Goal: Communication & Community: Ask a question

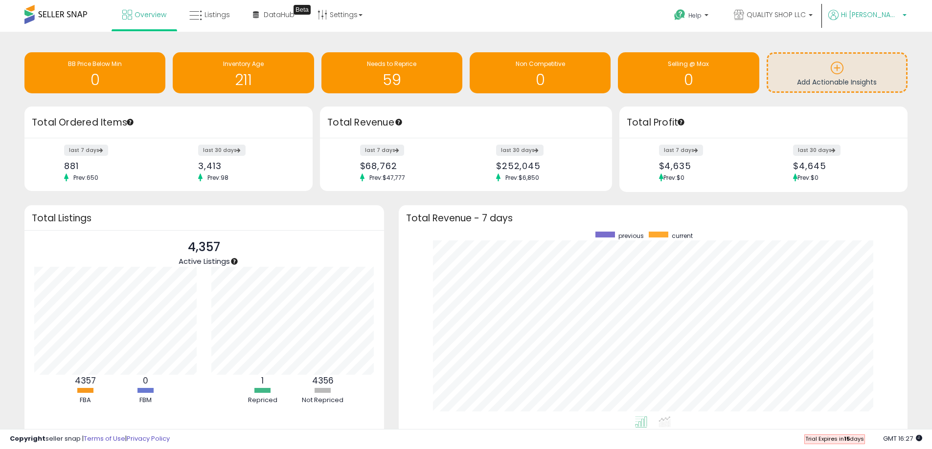
click at [838, 17] on icon at bounding box center [833, 15] width 10 height 10
click at [718, 19] on link "Help" at bounding box center [692, 16] width 52 height 30
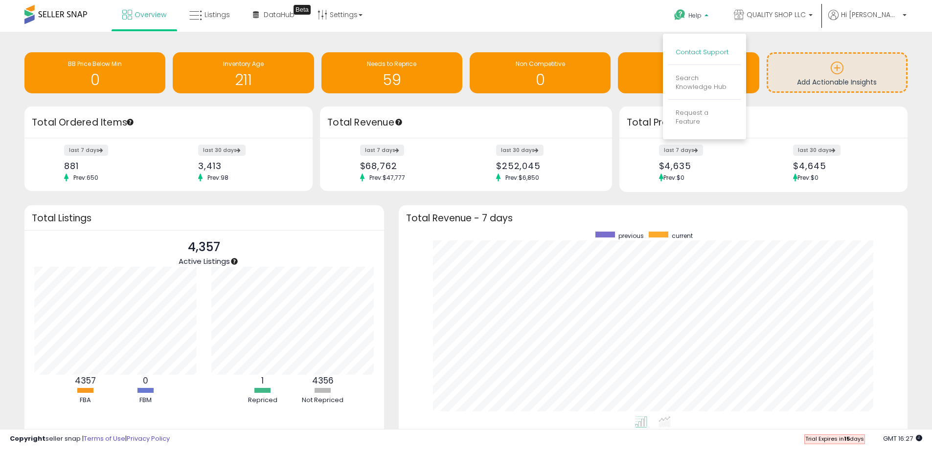
click at [728, 54] on link "Contact Support" at bounding box center [701, 51] width 53 height 9
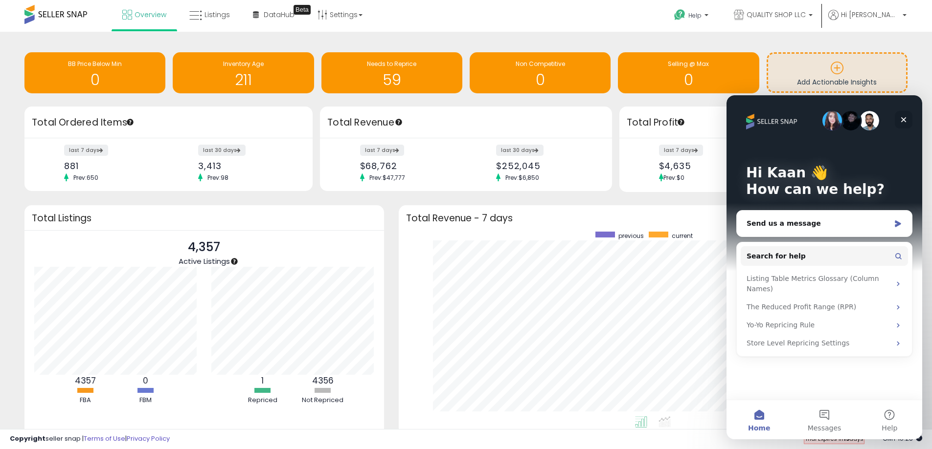
click at [902, 117] on icon "Close" at bounding box center [903, 120] width 8 height 8
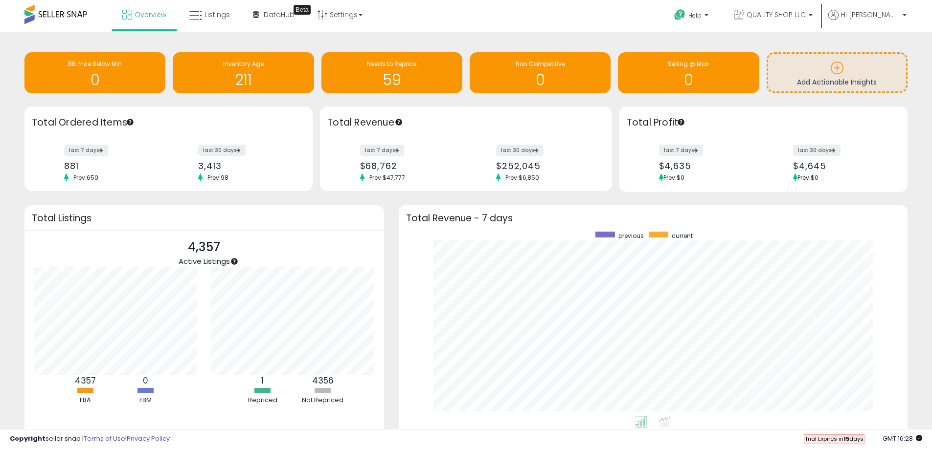
click at [66, 7] on span at bounding box center [55, 14] width 63 height 19
click at [128, 10] on icon at bounding box center [127, 15] width 10 height 10
click at [883, 14] on span "Hi [PERSON_NAME]" at bounding box center [870, 15] width 59 height 10
click at [889, 51] on link "Profile" at bounding box center [886, 51] width 20 height 9
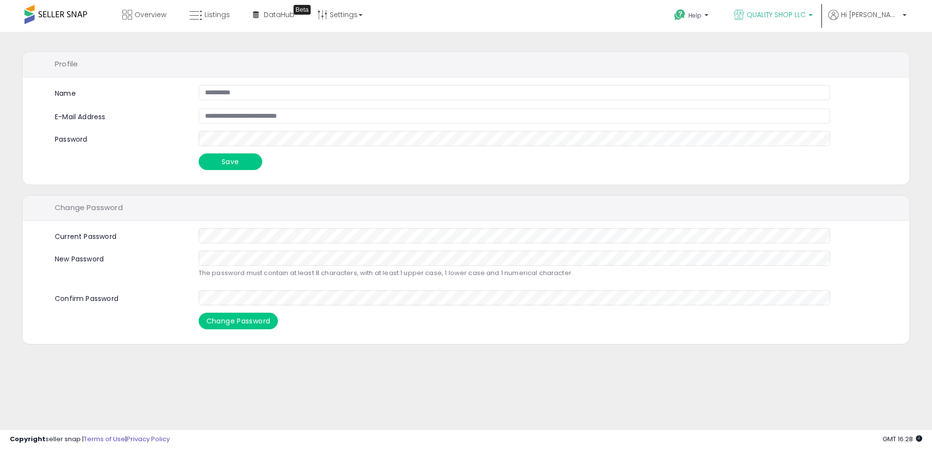
click at [795, 9] on link "QUALITY SHOP LLC" at bounding box center [772, 16] width 93 height 32
click at [344, 18] on link "Settings" at bounding box center [340, 14] width 60 height 29
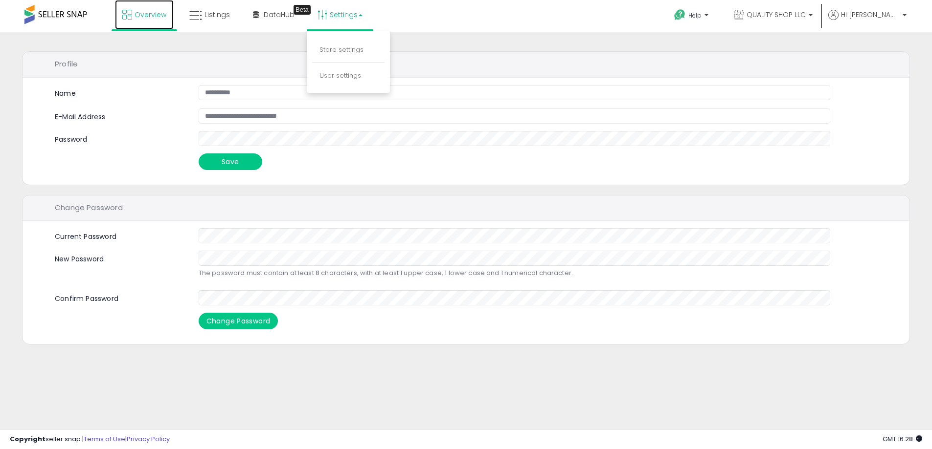
click at [157, 17] on span "Overview" at bounding box center [150, 15] width 32 height 10
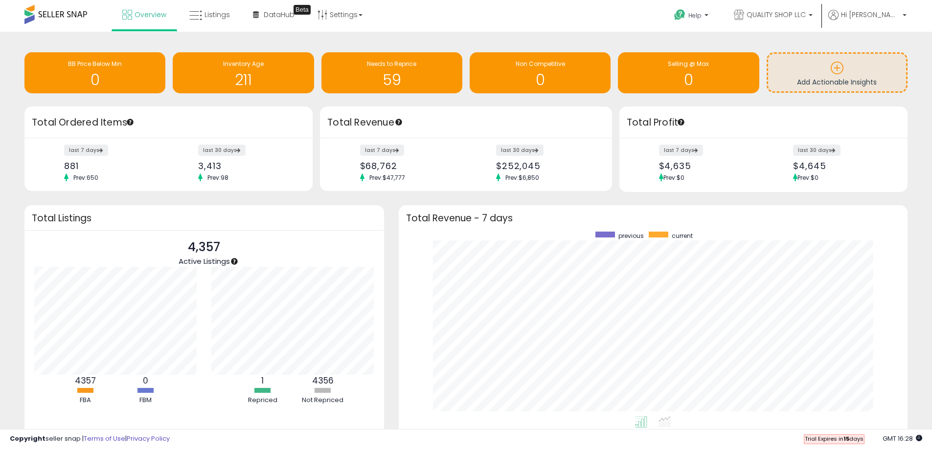
click at [853, 442] on span "Trial Expires in 15 days" at bounding box center [833, 439] width 59 height 8
click at [918, 437] on icon at bounding box center [918, 438] width 6 height 6
click at [708, 19] on b at bounding box center [706, 17] width 4 height 7
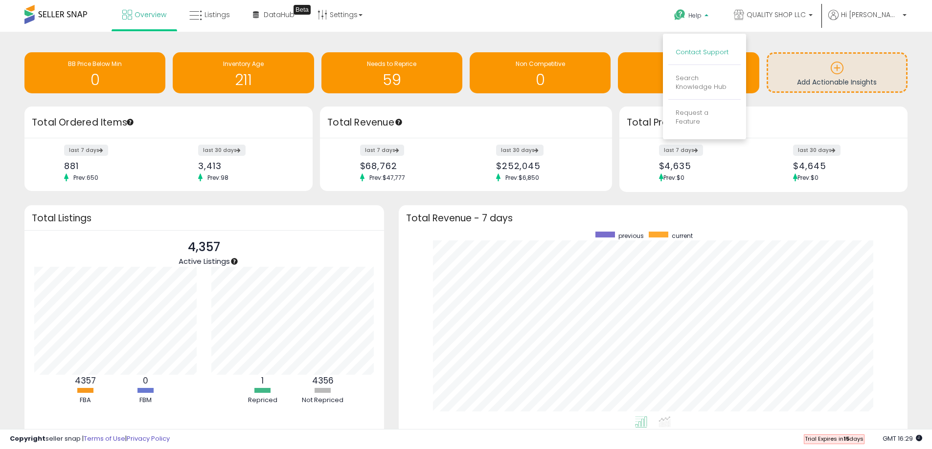
click at [728, 49] on link "Contact Support" at bounding box center [701, 51] width 53 height 9
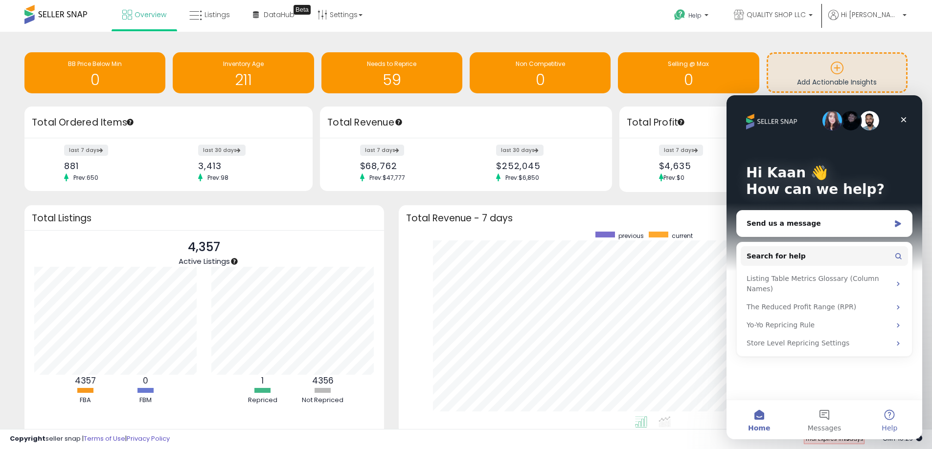
click at [875, 416] on button "Help" at bounding box center [889, 420] width 65 height 39
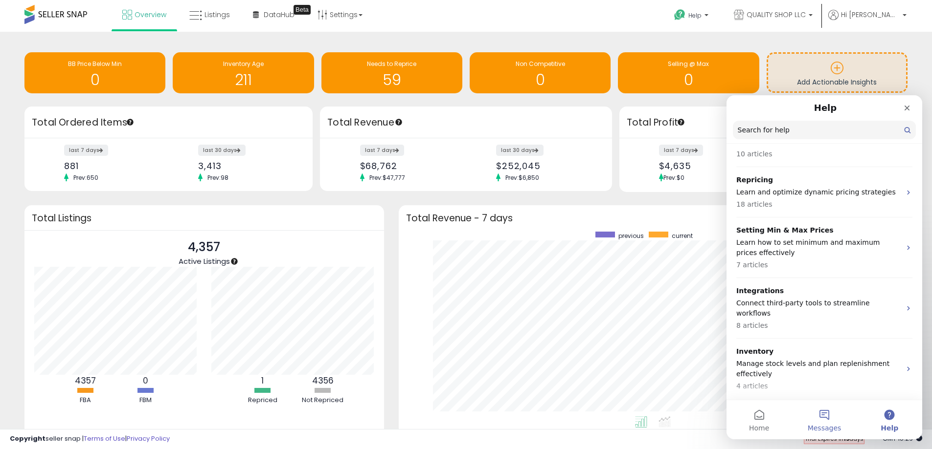
scroll to position [196, 0]
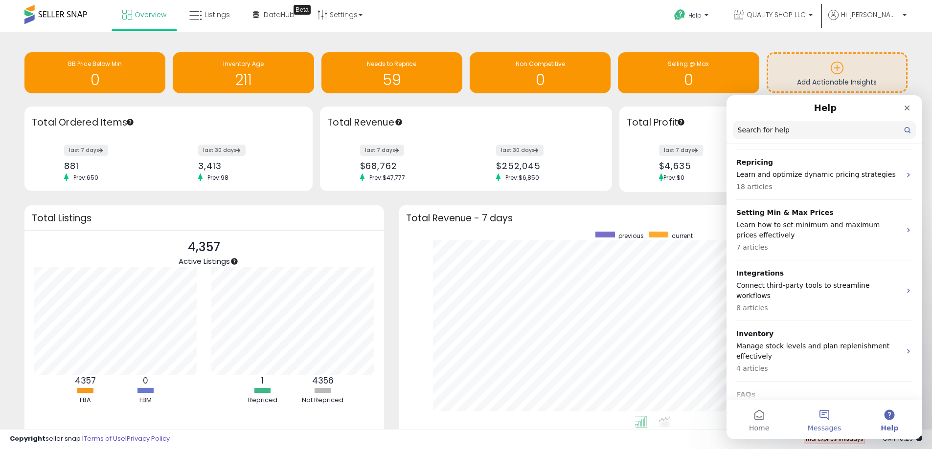
click at [822, 412] on button "Messages" at bounding box center [823, 420] width 65 height 39
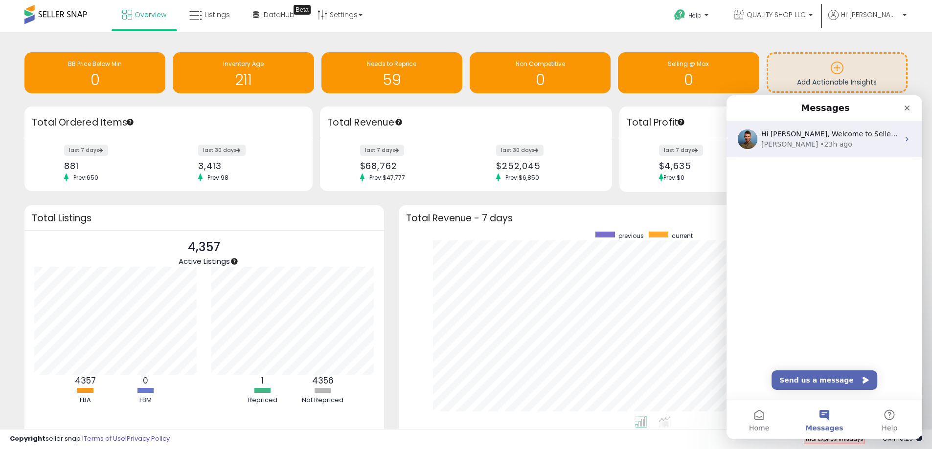
click at [856, 146] on div "[PERSON_NAME] • 23h ago" at bounding box center [830, 144] width 138 height 10
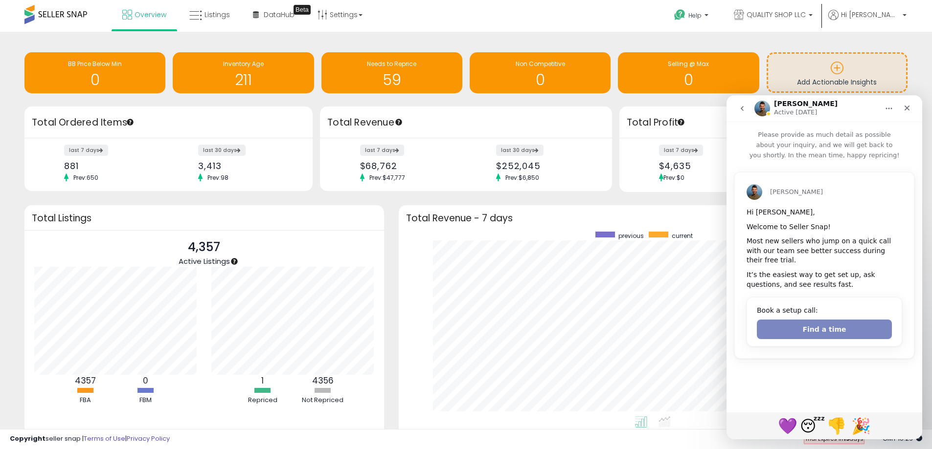
click at [827, 322] on button "Find a time" at bounding box center [824, 330] width 135 height 20
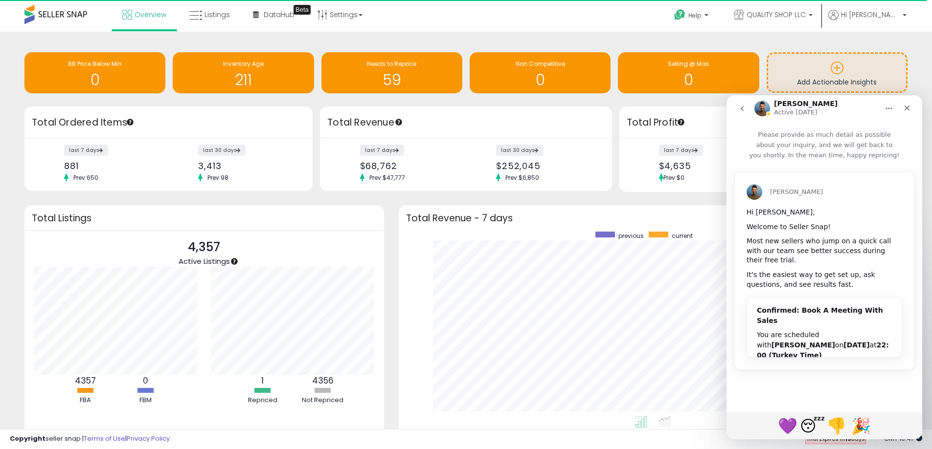
scroll to position [49, 0]
